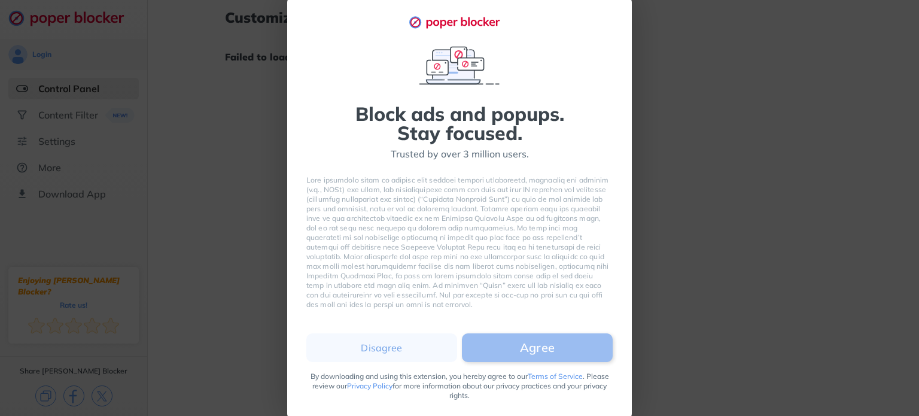
click at [509, 349] on button "Agree" at bounding box center [537, 347] width 151 height 29
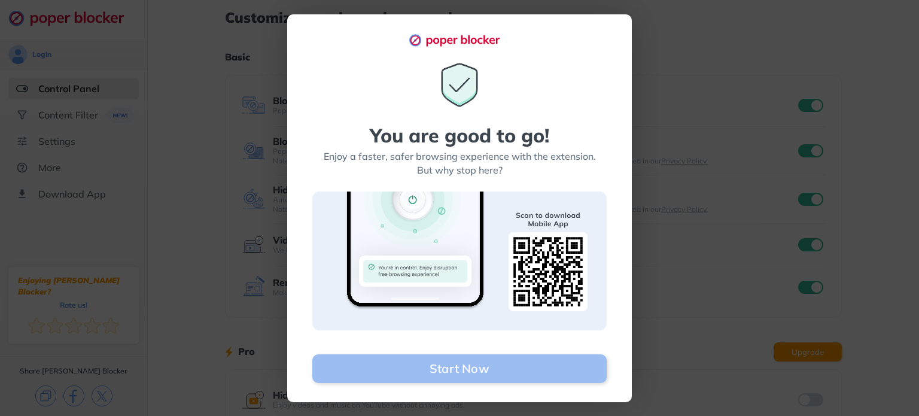
click at [497, 366] on button "Start Now" at bounding box center [459, 368] width 294 height 29
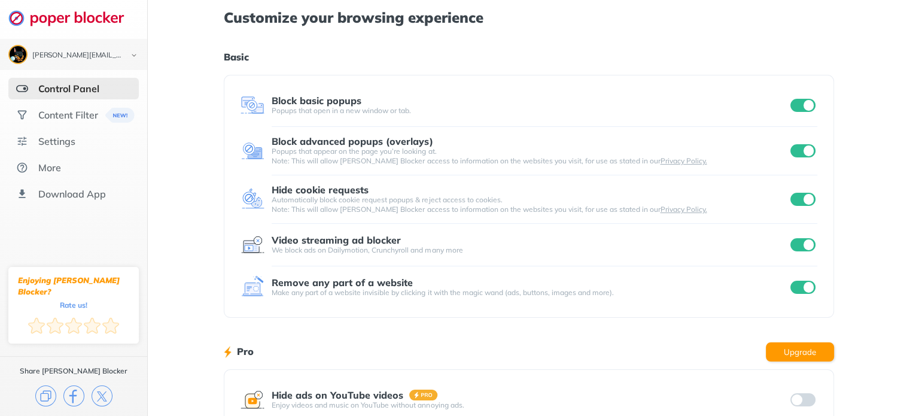
click at [796, 111] on input "checkbox" at bounding box center [803, 105] width 25 height 13
click at [797, 154] on input "checkbox" at bounding box center [803, 150] width 25 height 13
click at [792, 203] on input "checkbox" at bounding box center [803, 199] width 25 height 13
click at [797, 248] on input "checkbox" at bounding box center [803, 244] width 25 height 13
click at [796, 288] on input "checkbox" at bounding box center [803, 287] width 25 height 13
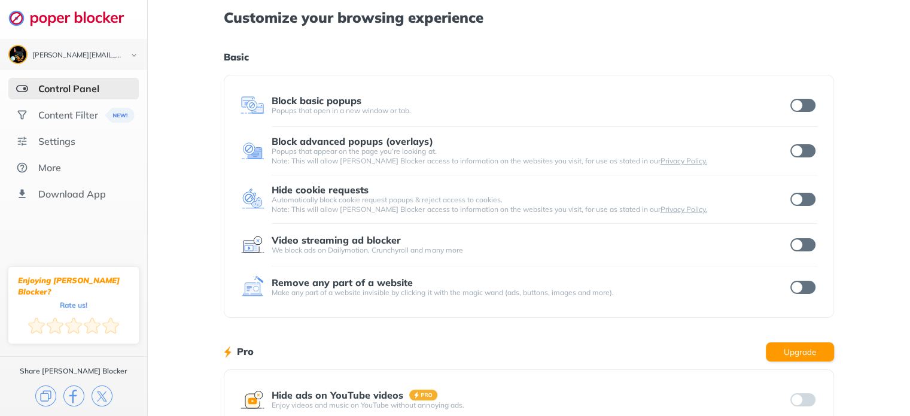
click at [813, 104] on input "checkbox" at bounding box center [803, 105] width 25 height 13
click at [805, 155] on input "checkbox" at bounding box center [803, 150] width 25 height 13
click at [809, 191] on div at bounding box center [802, 199] width 29 height 17
click at [810, 197] on input "checkbox" at bounding box center [803, 199] width 25 height 13
click at [810, 241] on input "checkbox" at bounding box center [803, 244] width 25 height 13
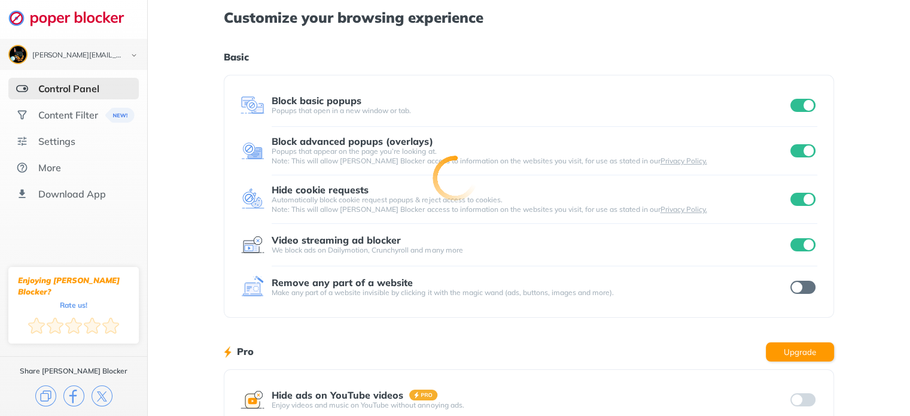
click at [810, 287] on input "checkbox" at bounding box center [803, 287] width 25 height 13
